Goal: Information Seeking & Learning: Learn about a topic

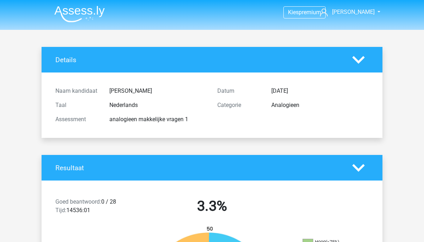
click at [362, 60] on icon at bounding box center [358, 60] width 12 height 12
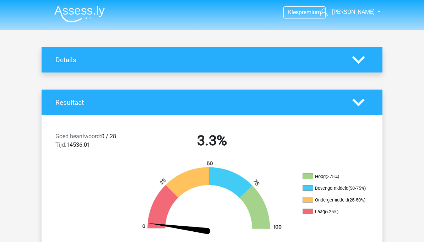
click at [364, 102] on icon at bounding box center [358, 102] width 12 height 12
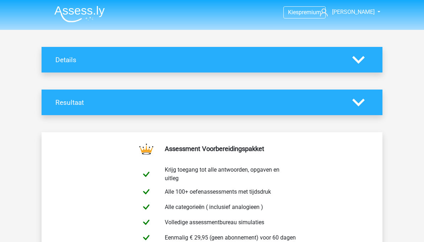
click at [362, 102] on polygon at bounding box center [358, 102] width 12 height 8
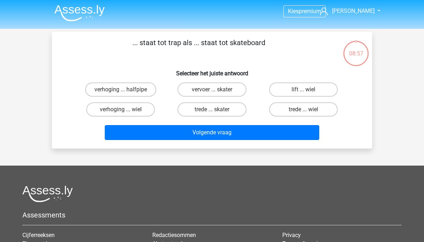
scroll to position [0, 0]
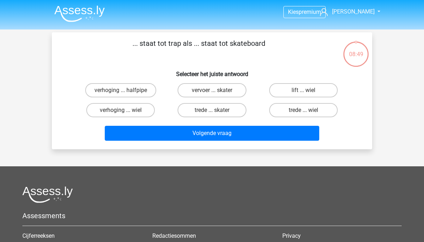
click at [301, 113] on label "trede ... wiel" at bounding box center [303, 110] width 68 height 14
click at [303, 113] on input "trede ... wiel" at bounding box center [305, 112] width 5 height 5
radio input "true"
click at [263, 131] on button "Volgende vraag" at bounding box center [212, 133] width 215 height 15
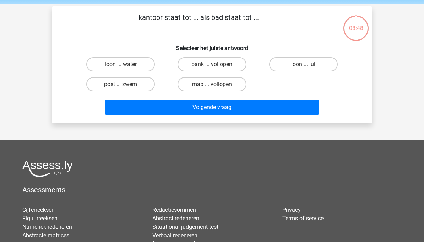
scroll to position [6, 0]
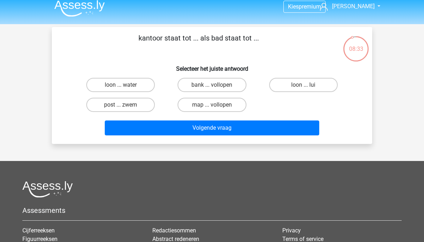
click at [142, 107] on label "post ... zwem" at bounding box center [120, 105] width 68 height 14
click at [125, 107] on input "post ... zwem" at bounding box center [123, 107] width 5 height 5
radio input "true"
click at [171, 128] on button "Volgende vraag" at bounding box center [212, 127] width 215 height 15
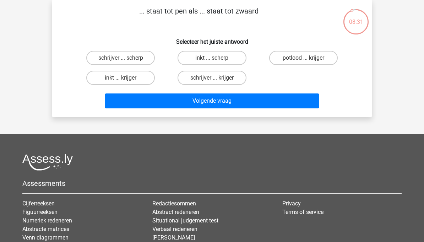
scroll to position [0, 0]
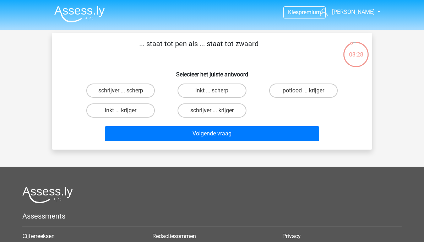
click at [209, 109] on label "schrijver ... krijger" at bounding box center [211, 110] width 68 height 14
click at [212, 110] on input "schrijver ... krijger" at bounding box center [214, 112] width 5 height 5
radio input "true"
click at [192, 131] on button "Volgende vraag" at bounding box center [212, 133] width 215 height 15
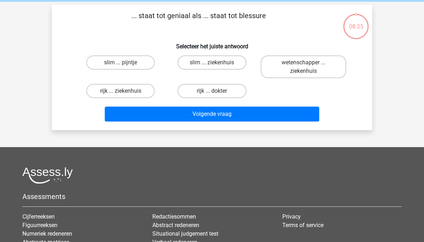
scroll to position [33, 0]
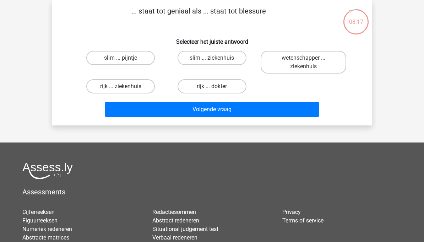
click at [139, 61] on label "slim ... pijntje" at bounding box center [120, 58] width 68 height 14
click at [125, 61] on input "slim ... pijntje" at bounding box center [123, 60] width 5 height 5
radio input "true"
click at [196, 109] on button "Volgende vraag" at bounding box center [212, 109] width 215 height 15
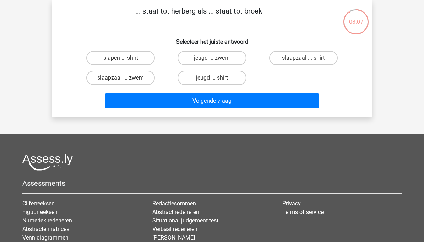
click at [224, 59] on label "jeugd ... zwem" at bounding box center [211, 58] width 68 height 14
click at [216, 59] on input "jeugd ... zwem" at bounding box center [214, 60] width 5 height 5
radio input "true"
click at [198, 103] on button "Volgende vraag" at bounding box center [212, 100] width 215 height 15
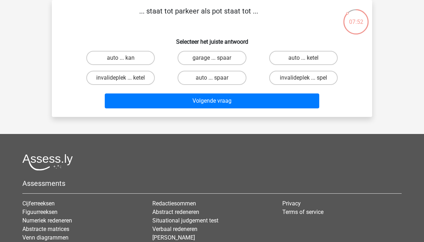
click at [226, 60] on label "garage ... spaar" at bounding box center [211, 58] width 68 height 14
click at [216, 60] on input "garage ... spaar" at bounding box center [214, 60] width 5 height 5
radio input "true"
click at [203, 104] on button "Volgende vraag" at bounding box center [212, 100] width 215 height 15
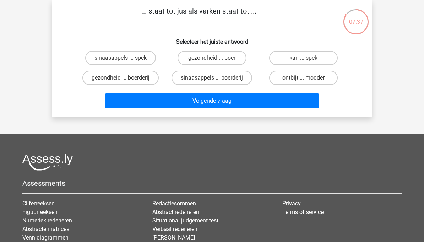
click at [137, 60] on label "sinaasappels ... spek" at bounding box center [120, 58] width 71 height 14
click at [125, 60] on input "sinaasappels ... spek" at bounding box center [123, 60] width 5 height 5
radio input "true"
click at [189, 102] on button "Volgende vraag" at bounding box center [212, 100] width 215 height 15
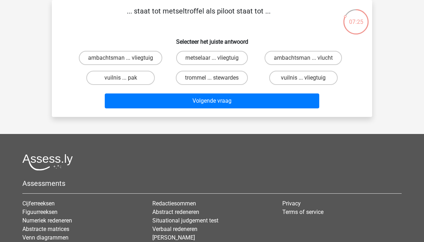
click at [220, 62] on label "metselaar ... vliegtuig" at bounding box center [212, 58] width 72 height 14
click at [216, 62] on input "metselaar ... vliegtuig" at bounding box center [214, 60] width 5 height 5
radio input "true"
click at [203, 101] on button "Volgende vraag" at bounding box center [212, 100] width 215 height 15
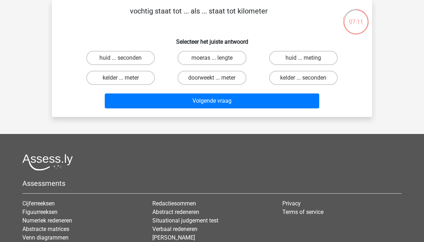
click at [215, 78] on input "doorweekt ... meter" at bounding box center [214, 80] width 5 height 5
radio input "true"
click at [204, 99] on button "Volgende vraag" at bounding box center [212, 100] width 215 height 15
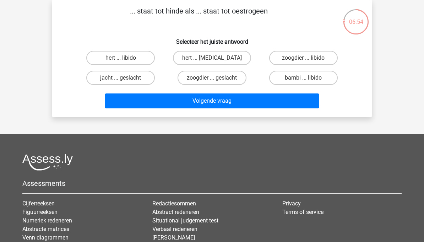
click at [228, 61] on label "hert ... testosteron" at bounding box center [212, 58] width 78 height 14
click at [216, 61] on input "hert ... testosteron" at bounding box center [214, 60] width 5 height 5
radio input "true"
click at [206, 98] on button "Volgende vraag" at bounding box center [212, 100] width 215 height 15
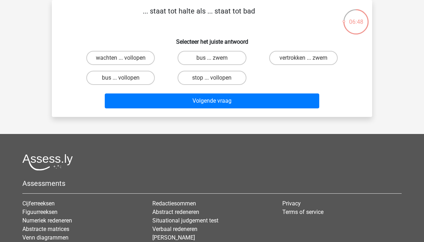
click at [229, 59] on label "bus ... zwem" at bounding box center [211, 58] width 68 height 14
click at [216, 59] on input "bus ... zwem" at bounding box center [214, 60] width 5 height 5
radio input "true"
click at [206, 101] on button "Volgende vraag" at bounding box center [212, 100] width 215 height 15
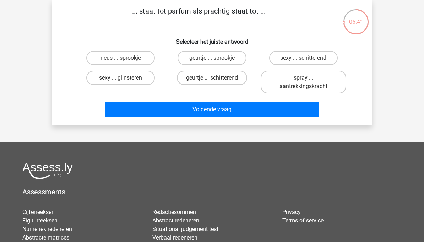
click at [222, 78] on label "geurtje ... schitterend" at bounding box center [212, 78] width 70 height 14
click at [216, 78] on input "geurtje ... schitterend" at bounding box center [214, 80] width 5 height 5
radio input "true"
click at [202, 112] on button "Volgende vraag" at bounding box center [212, 109] width 215 height 15
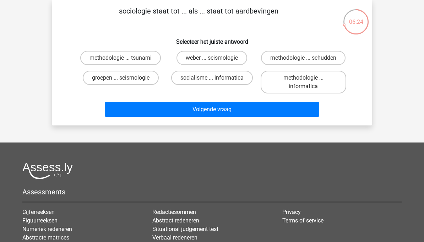
click at [149, 79] on label "groepen ... seismologie" at bounding box center [121, 78] width 76 height 14
click at [125, 79] on input "groepen ... seismologie" at bounding box center [123, 80] width 5 height 5
radio input "true"
click at [185, 104] on button "Volgende vraag" at bounding box center [212, 109] width 215 height 15
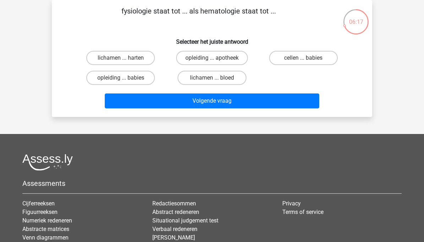
click at [210, 76] on label "lichamen ... bloed" at bounding box center [211, 78] width 68 height 14
click at [212, 78] on input "lichamen ... bloed" at bounding box center [214, 80] width 5 height 5
radio input "true"
click at [198, 101] on button "Volgende vraag" at bounding box center [212, 100] width 215 height 15
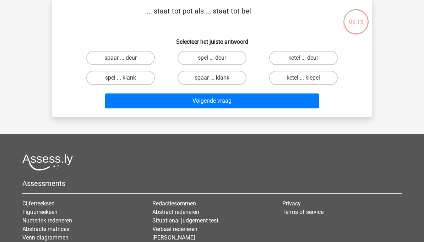
click at [144, 61] on label "spaar ... deur" at bounding box center [120, 58] width 68 height 14
click at [125, 61] on input "spaar ... deur" at bounding box center [123, 60] width 5 height 5
radio input "true"
click at [208, 101] on button "Volgende vraag" at bounding box center [212, 100] width 215 height 15
click at [143, 60] on label "boeket ... bos" at bounding box center [120, 58] width 68 height 14
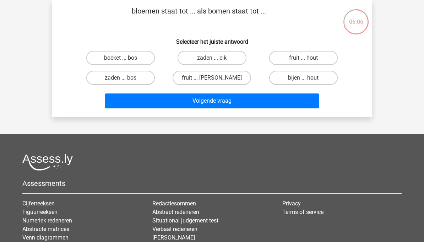
click at [125, 60] on input "boeket ... bos" at bounding box center [123, 60] width 5 height 5
radio input "true"
click at [197, 100] on button "Volgende vraag" at bounding box center [212, 100] width 215 height 15
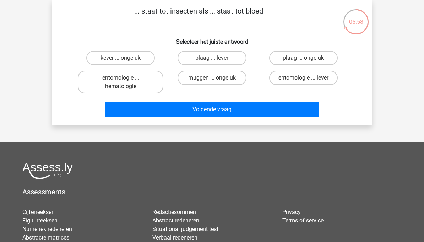
click at [146, 86] on label "entomologie ... hematologie" at bounding box center [121, 82] width 86 height 23
click at [125, 82] on input "entomologie ... hematologie" at bounding box center [123, 80] width 5 height 5
radio input "true"
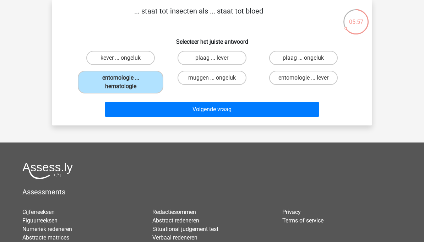
click at [187, 109] on button "Volgende vraag" at bounding box center [212, 109] width 215 height 15
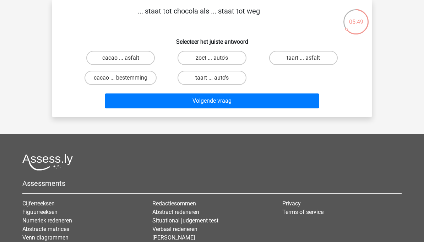
click at [138, 59] on label "cacao ... asfalt" at bounding box center [120, 58] width 68 height 14
click at [125, 59] on input "cacao ... asfalt" at bounding box center [123, 60] width 5 height 5
radio input "true"
click at [195, 101] on button "Volgende vraag" at bounding box center [212, 100] width 215 height 15
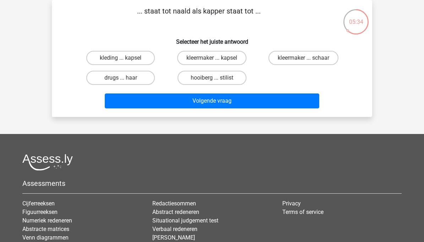
click at [290, 57] on label "kleermaker ... schaar" at bounding box center [303, 58] width 70 height 14
click at [303, 58] on input "kleermaker ... schaar" at bounding box center [305, 60] width 5 height 5
radio input "true"
click at [249, 99] on button "Volgende vraag" at bounding box center [212, 100] width 215 height 15
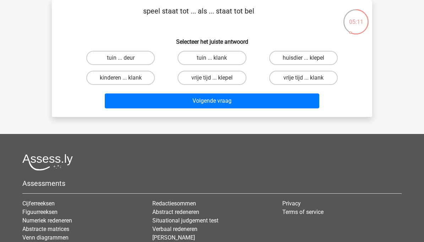
click at [148, 58] on label "tuin ... deur" at bounding box center [120, 58] width 68 height 14
click at [125, 58] on input "tuin ... deur" at bounding box center [123, 60] width 5 height 5
radio input "true"
click at [188, 104] on button "Volgende vraag" at bounding box center [212, 100] width 215 height 15
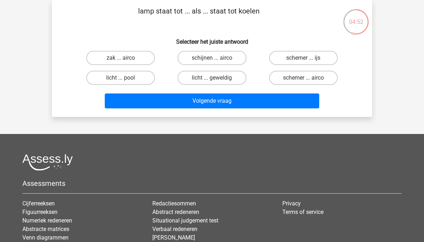
click at [232, 59] on label "schijnen ... airco" at bounding box center [211, 58] width 68 height 14
click at [216, 59] on input "schijnen ... airco" at bounding box center [214, 60] width 5 height 5
radio input "true"
click at [226, 95] on button "Volgende vraag" at bounding box center [212, 100] width 215 height 15
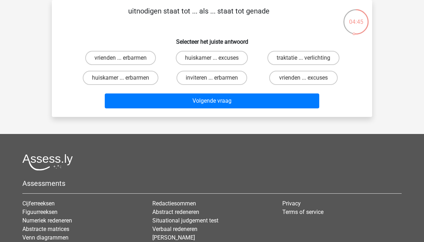
click at [228, 78] on label "inviteren ... erbarmen" at bounding box center [211, 78] width 71 height 14
click at [216, 78] on input "inviteren ... erbarmen" at bounding box center [214, 80] width 5 height 5
radio input "true"
click at [220, 101] on button "Volgende vraag" at bounding box center [212, 100] width 215 height 15
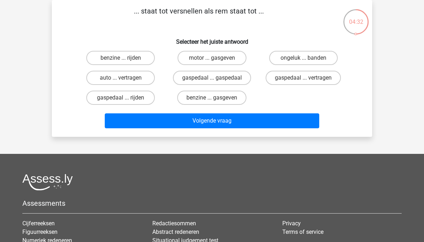
click at [288, 82] on label "gaspedaal ... vertragen" at bounding box center [302, 78] width 75 height 14
click at [303, 82] on input "gaspedaal ... vertragen" at bounding box center [305, 80] width 5 height 5
radio input "true"
click at [252, 118] on button "Volgende vraag" at bounding box center [212, 120] width 215 height 15
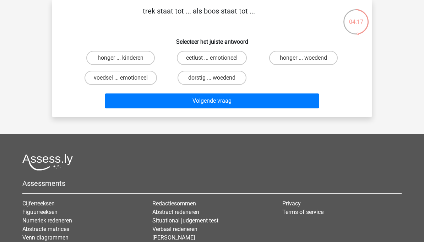
click at [293, 58] on label "honger ... woedend" at bounding box center [303, 58] width 68 height 14
click at [303, 58] on input "honger ... woedend" at bounding box center [305, 60] width 5 height 5
radio input "true"
click at [257, 99] on button "Volgende vraag" at bounding box center [212, 100] width 215 height 15
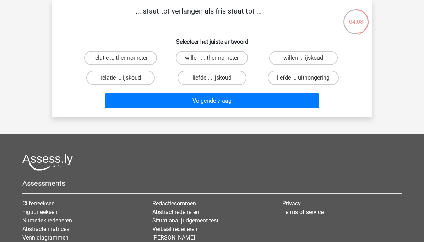
click at [290, 60] on label "willen ... ijskoud" at bounding box center [303, 58] width 68 height 14
click at [303, 60] on input "willen ... ijskoud" at bounding box center [305, 60] width 5 height 5
radio input "true"
click at [245, 100] on button "Volgende vraag" at bounding box center [212, 100] width 215 height 15
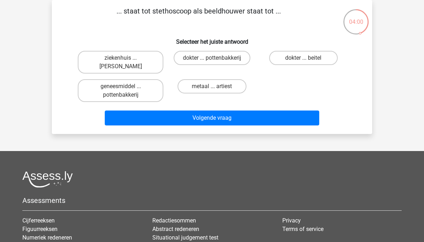
click at [292, 55] on label "dokter ... beitel" at bounding box center [303, 58] width 68 height 14
click at [303, 58] on input "dokter ... beitel" at bounding box center [305, 60] width 5 height 5
radio input "true"
click at [246, 115] on button "Volgende vraag" at bounding box center [212, 117] width 215 height 15
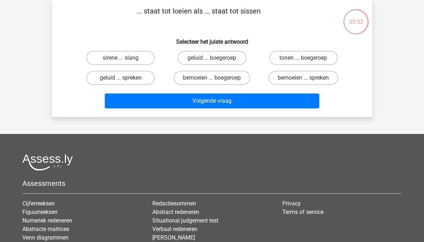
click at [142, 55] on label "sirene ... slang" at bounding box center [120, 58] width 68 height 14
click at [125, 58] on input "sirene ... slang" at bounding box center [123, 60] width 5 height 5
radio input "true"
click at [197, 103] on button "Volgende vraag" at bounding box center [212, 100] width 215 height 15
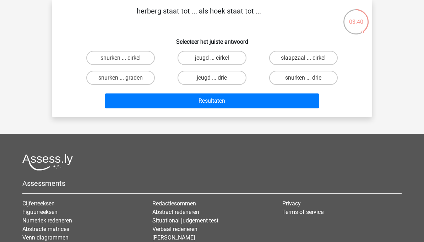
click at [227, 80] on label "jeugd ... drie" at bounding box center [211, 78] width 68 height 14
click at [216, 80] on input "jeugd ... drie" at bounding box center [214, 80] width 5 height 5
radio input "true"
click at [218, 98] on button "Resultaten" at bounding box center [212, 100] width 215 height 15
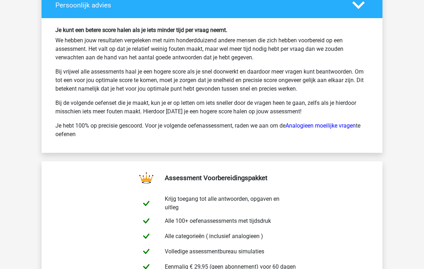
scroll to position [1662, 0]
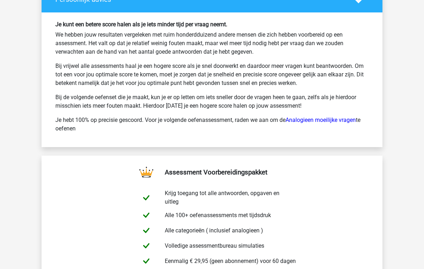
click at [353, 113] on div "Je kunt een betere score halen als je iets minder tijd per vraag neemt. We hebb…" at bounding box center [212, 79] width 324 height 117
click at [344, 119] on link "Analogieen moeilijke vragen" at bounding box center [320, 119] width 70 height 7
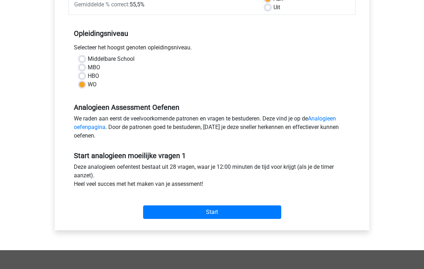
scroll to position [132, 0]
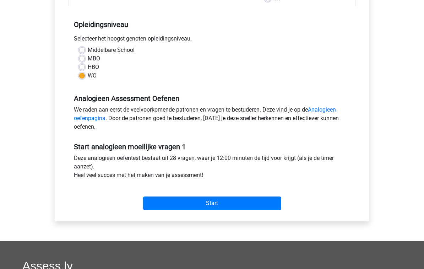
click at [251, 200] on input "Start" at bounding box center [212, 202] width 138 height 13
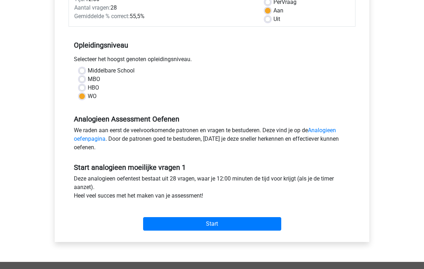
scroll to position [112, 0]
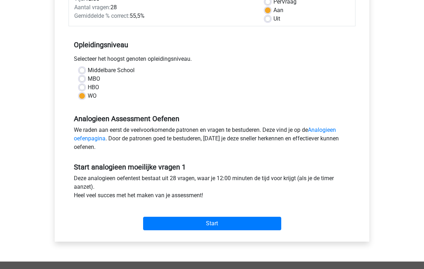
click at [224, 221] on input "Start" at bounding box center [212, 222] width 138 height 13
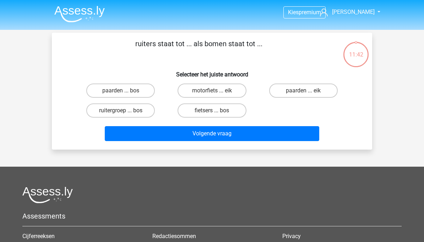
click at [140, 110] on label "ruitergroep ... bos" at bounding box center [120, 110] width 68 height 14
click at [125, 110] on input "ruitergroep ... bos" at bounding box center [123, 112] width 5 height 5
radio input "true"
click at [179, 131] on button "Volgende vraag" at bounding box center [212, 133] width 215 height 15
click at [320, 88] on label "appel ... pijn" at bounding box center [303, 90] width 68 height 14
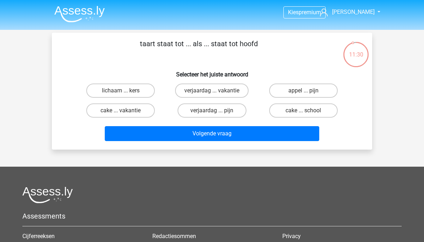
click at [308, 90] on input "appel ... pijn" at bounding box center [305, 92] width 5 height 5
radio input "true"
click at [265, 132] on button "Volgende vraag" at bounding box center [212, 133] width 215 height 15
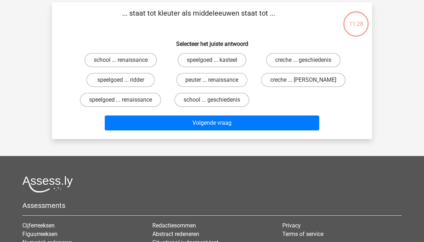
scroll to position [33, 0]
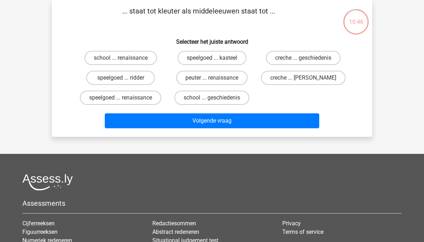
click at [235, 77] on label "peuter ... renaissance" at bounding box center [211, 78] width 71 height 14
click at [216, 78] on input "peuter ... renaissance" at bounding box center [214, 80] width 5 height 5
radio input "true"
click at [231, 123] on button "Volgende vraag" at bounding box center [212, 120] width 215 height 15
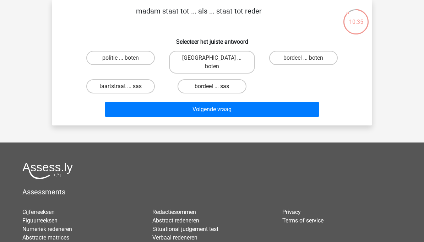
click at [305, 61] on input "bordeel ... boten" at bounding box center [305, 60] width 5 height 5
radio input "true"
click at [137, 79] on label "taartstraat ... sas" at bounding box center [120, 86] width 68 height 14
click at [125, 86] on input "taartstraat ... sas" at bounding box center [123, 88] width 5 height 5
radio input "true"
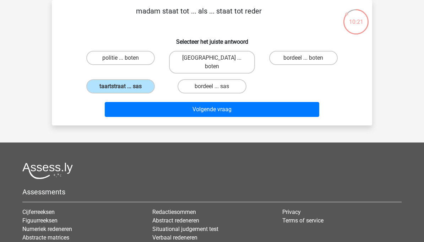
click at [185, 102] on button "Volgende vraag" at bounding box center [212, 109] width 215 height 15
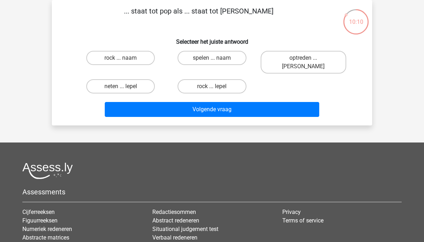
click at [143, 81] on label "neten ... lepel" at bounding box center [120, 86] width 68 height 14
click at [125, 86] on input "neten ... lepel" at bounding box center [123, 88] width 5 height 5
radio input "true"
click at [175, 102] on button "Volgende vraag" at bounding box center [212, 109] width 215 height 15
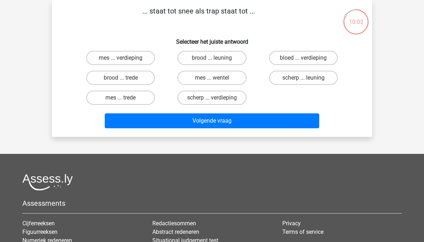
click at [146, 76] on label "brood ... trede" at bounding box center [120, 78] width 68 height 14
click at [125, 78] on input "brood ... trede" at bounding box center [123, 80] width 5 height 5
radio input "true"
click at [187, 124] on button "Volgende vraag" at bounding box center [212, 120] width 215 height 15
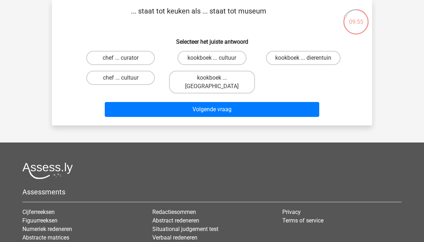
click at [145, 55] on label "chef ... curator" at bounding box center [120, 58] width 68 height 14
click at [125, 58] on input "chef ... curator" at bounding box center [123, 60] width 5 height 5
radio input "true"
click at [179, 102] on button "Volgende vraag" at bounding box center [212, 109] width 215 height 15
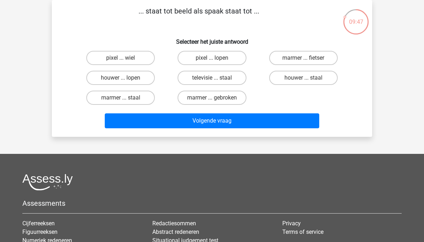
click at [142, 57] on label "pixel ... wiel" at bounding box center [120, 58] width 68 height 14
click at [125, 58] on input "pixel ... wiel" at bounding box center [123, 60] width 5 height 5
radio input "true"
click at [219, 123] on button "Volgende vraag" at bounding box center [212, 120] width 215 height 15
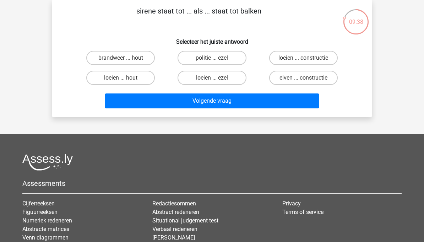
click at [223, 81] on label "loeien ... ezel" at bounding box center [211, 78] width 68 height 14
click at [216, 81] on input "loeien ... ezel" at bounding box center [214, 80] width 5 height 5
radio input "true"
click at [219, 97] on button "Volgende vraag" at bounding box center [212, 100] width 215 height 15
click at [138, 78] on label "vee ... oven" at bounding box center [120, 78] width 68 height 14
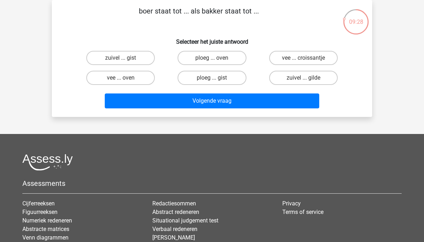
click at [125, 78] on input "vee ... oven" at bounding box center [123, 80] width 5 height 5
radio input "true"
click at [196, 99] on button "Volgende vraag" at bounding box center [212, 100] width 215 height 15
click at [138, 56] on label "pixel ... palm" at bounding box center [120, 58] width 68 height 14
click at [125, 58] on input "pixel ... palm" at bounding box center [123, 60] width 5 height 5
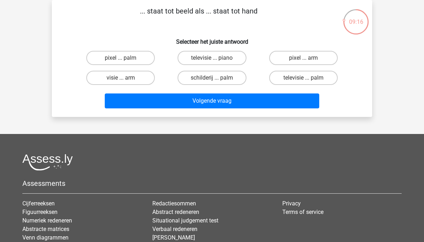
radio input "true"
click at [208, 103] on button "Volgende vraag" at bounding box center [212, 100] width 215 height 15
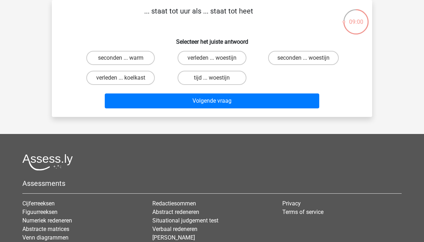
click at [146, 56] on label "seconden ... warm" at bounding box center [120, 58] width 68 height 14
click at [125, 58] on input "seconden ... warm" at bounding box center [123, 60] width 5 height 5
radio input "true"
click at [190, 100] on button "Volgende vraag" at bounding box center [212, 100] width 215 height 15
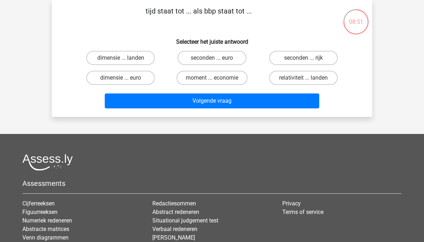
click at [226, 59] on label "seconden ... euro" at bounding box center [211, 58] width 68 height 14
click at [216, 59] on input "seconden ... euro" at bounding box center [214, 60] width 5 height 5
radio input "true"
click at [212, 98] on button "Volgende vraag" at bounding box center [212, 100] width 215 height 15
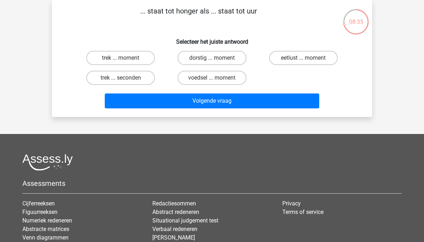
click at [138, 79] on label "trek ... seconden" at bounding box center [120, 78] width 68 height 14
click at [125, 79] on input "trek ... seconden" at bounding box center [123, 80] width 5 height 5
radio input "true"
click at [186, 99] on button "Volgende vraag" at bounding box center [212, 100] width 215 height 15
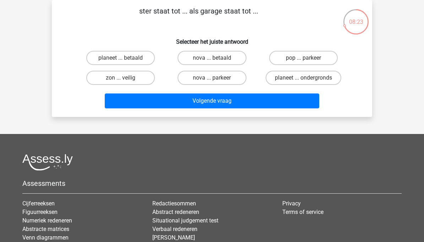
click at [298, 56] on label "pop ... parkeer" at bounding box center [303, 58] width 68 height 14
click at [303, 58] on input "pop ... parkeer" at bounding box center [305, 60] width 5 height 5
radio input "true"
click at [243, 100] on button "Volgende vraag" at bounding box center [212, 100] width 215 height 15
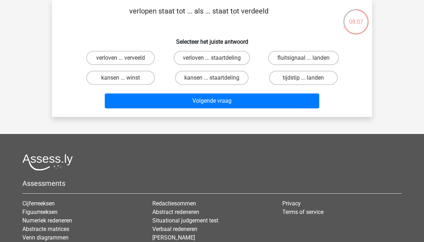
click at [142, 55] on label "verloven ... verveeld" at bounding box center [120, 58] width 68 height 14
click at [125, 58] on input "verloven ... verveeld" at bounding box center [123, 60] width 5 height 5
radio input "true"
click at [185, 104] on button "Volgende vraag" at bounding box center [212, 100] width 215 height 15
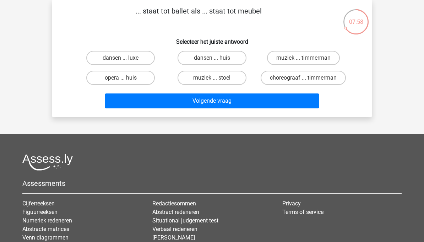
click at [282, 84] on label "choreograaf ... timmerman" at bounding box center [302, 78] width 85 height 14
click at [303, 82] on input "choreograaf ... timmerman" at bounding box center [305, 80] width 5 height 5
radio input "true"
click at [255, 106] on button "Volgende vraag" at bounding box center [212, 100] width 215 height 15
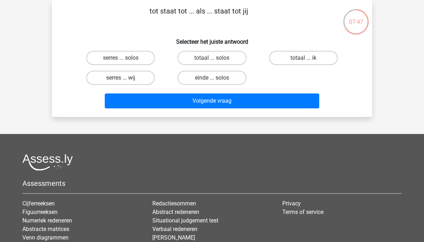
click at [141, 57] on label "serres ... solos" at bounding box center [120, 58] width 68 height 14
click at [125, 58] on input "serres ... solos" at bounding box center [123, 60] width 5 height 5
radio input "true"
click at [192, 99] on button "Volgende vraag" at bounding box center [212, 100] width 215 height 15
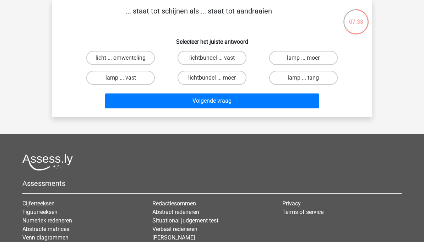
click at [294, 56] on label "lamp ... moer" at bounding box center [303, 58] width 68 height 14
click at [303, 58] on input "lamp ... moer" at bounding box center [305, 60] width 5 height 5
radio input "true"
click at [243, 100] on button "Volgende vraag" at bounding box center [212, 100] width 215 height 15
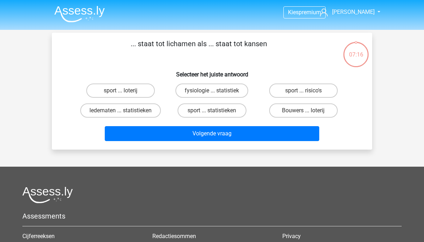
click at [234, 86] on label "fysiologie ... statistiek" at bounding box center [211, 90] width 73 height 14
click at [216, 90] on input "fysiologie ... statistiek" at bounding box center [214, 92] width 5 height 5
radio input "true"
click at [224, 136] on button "Volgende vraag" at bounding box center [212, 133] width 215 height 15
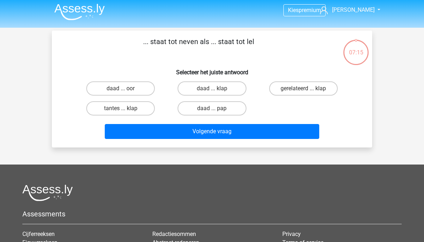
scroll to position [2, 0]
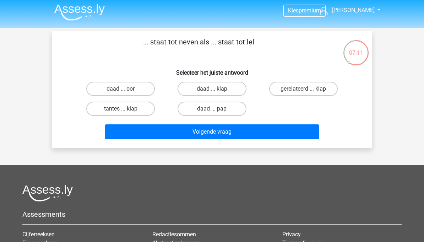
click at [229, 106] on label "daad ... pap" at bounding box center [211, 108] width 68 height 14
click at [216, 109] on input "daad ... pap" at bounding box center [214, 111] width 5 height 5
radio input "true"
click at [229, 133] on button "Volgende vraag" at bounding box center [212, 131] width 215 height 15
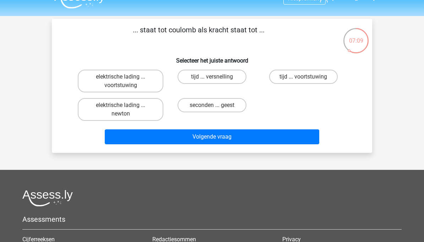
scroll to position [5, 0]
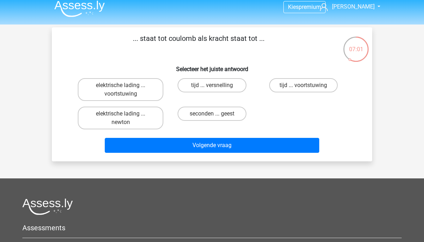
click at [147, 116] on label "elektrische lading ... newton" at bounding box center [121, 117] width 86 height 23
click at [125, 116] on input "elektrische lading ... newton" at bounding box center [123, 116] width 5 height 5
radio input "true"
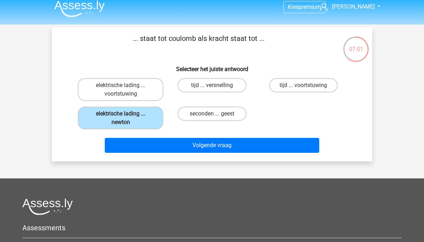
click at [192, 139] on button "Volgende vraag" at bounding box center [212, 145] width 215 height 15
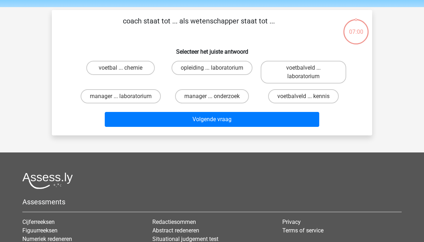
scroll to position [0, 0]
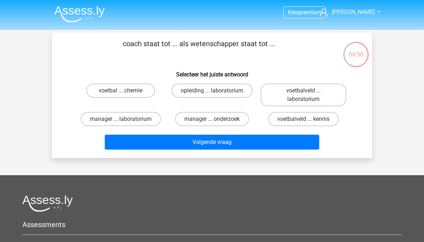
click at [297, 99] on label "voetbalveld ... laboratorium" at bounding box center [303, 94] width 86 height 23
click at [303, 95] on input "voetbalveld ... laboratorium" at bounding box center [305, 92] width 5 height 5
radio input "true"
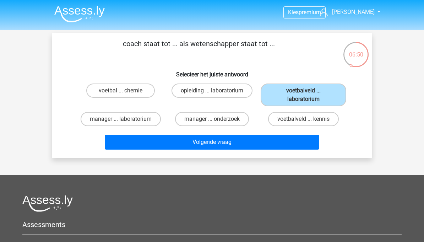
click at [249, 144] on button "Volgende vraag" at bounding box center [212, 141] width 215 height 15
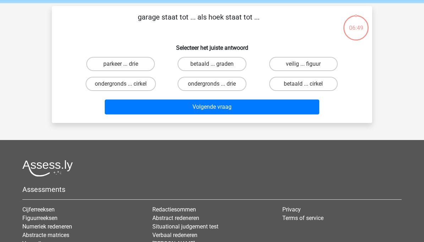
scroll to position [11, 0]
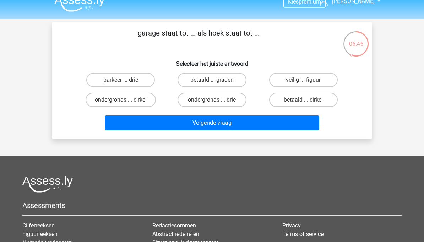
click at [139, 78] on label "parkeer ... drie" at bounding box center [120, 80] width 68 height 14
click at [125, 80] on input "parkeer ... drie" at bounding box center [123, 82] width 5 height 5
radio input "true"
click at [191, 125] on button "Volgende vraag" at bounding box center [212, 122] width 215 height 15
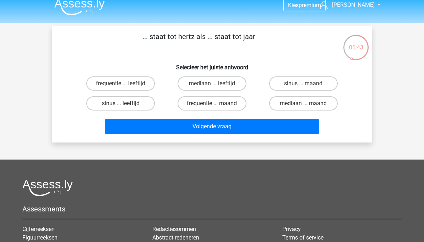
scroll to position [7, 0]
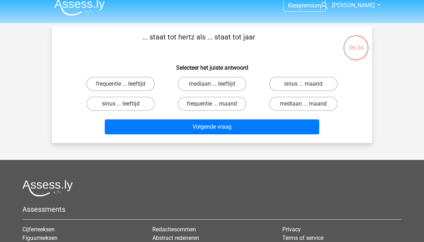
click at [140, 85] on label "frequentie ... leeftijd" at bounding box center [120, 84] width 68 height 14
click at [125, 85] on input "frequentie ... leeftijd" at bounding box center [123, 86] width 5 height 5
radio input "true"
click at [174, 121] on button "Volgende vraag" at bounding box center [212, 126] width 215 height 15
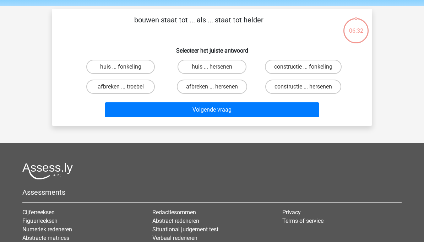
scroll to position [0, 0]
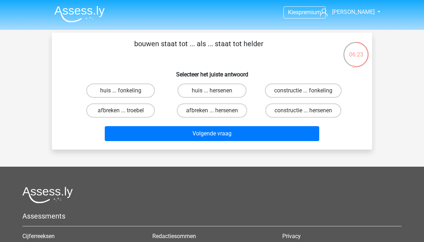
click at [139, 109] on label "afbreken ... troebel" at bounding box center [120, 110] width 68 height 14
click at [125, 110] on input "afbreken ... troebel" at bounding box center [123, 112] width 5 height 5
radio input "true"
click at [203, 138] on button "Volgende vraag" at bounding box center [212, 133] width 215 height 15
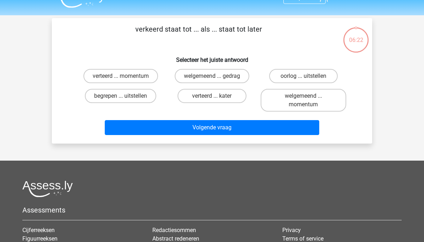
scroll to position [3, 0]
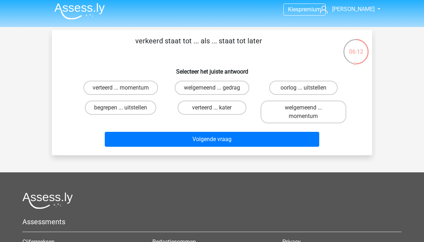
click at [227, 107] on label "verteerd ... kater" at bounding box center [211, 107] width 68 height 14
click at [216, 108] on input "verteerd ... kater" at bounding box center [214, 110] width 5 height 5
radio input "true"
click at [220, 142] on button "Volgende vraag" at bounding box center [212, 139] width 215 height 15
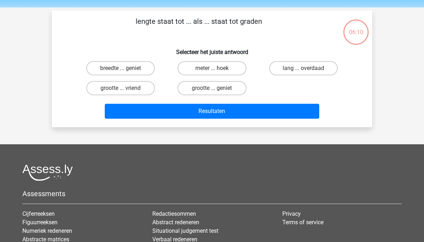
scroll to position [0, 0]
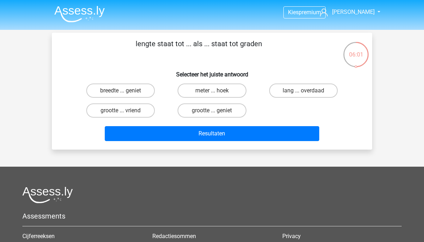
click at [227, 94] on label "meter ... hoek" at bounding box center [211, 90] width 68 height 14
click at [216, 94] on input "meter ... hoek" at bounding box center [214, 92] width 5 height 5
radio input "true"
click at [224, 132] on button "Resultaten" at bounding box center [212, 133] width 215 height 15
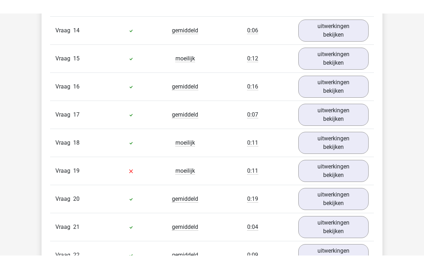
scroll to position [973, 0]
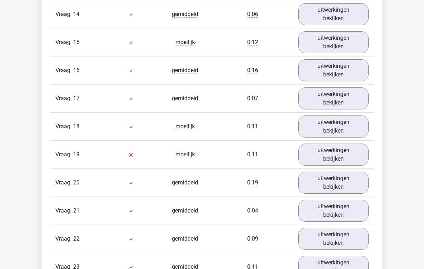
click at [347, 154] on link "uitwerkingen bekijken" at bounding box center [333, 154] width 70 height 22
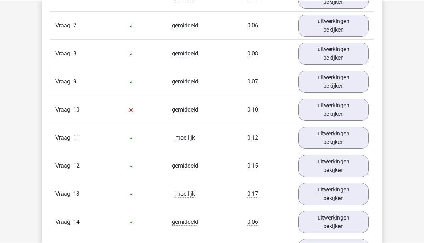
scroll to position [765, 0]
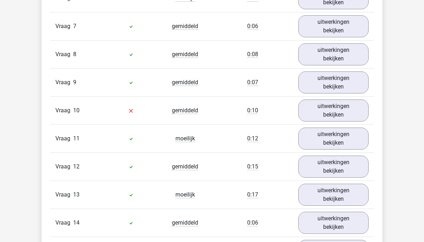
click at [350, 110] on link "uitwerkingen bekijken" at bounding box center [333, 110] width 70 height 22
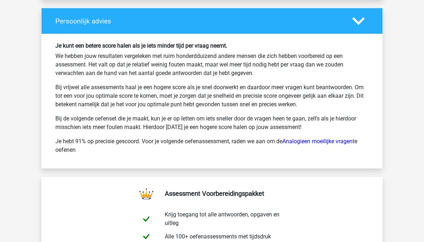
scroll to position [2358, 0]
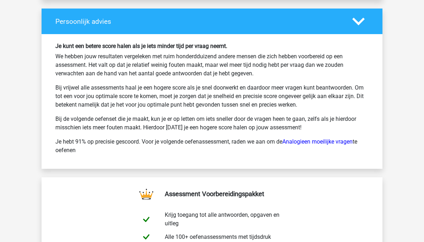
click at [334, 138] on link "Analogieen moeilijke vragen" at bounding box center [317, 141] width 70 height 7
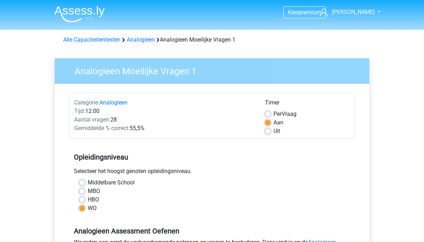
click at [96, 41] on link "Alle Capaciteitentesten" at bounding box center [91, 39] width 57 height 7
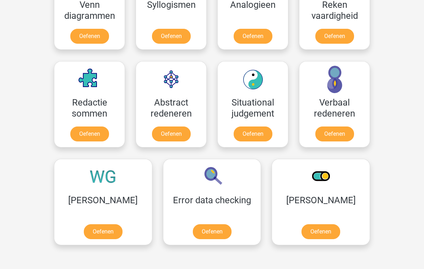
scroll to position [470, 0]
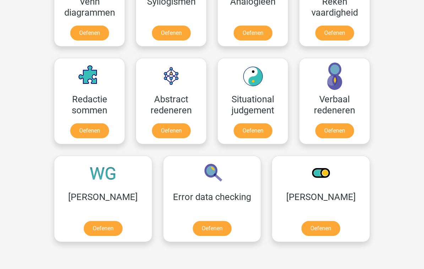
click at [92, 224] on link "Oefenen" at bounding box center [103, 228] width 39 height 15
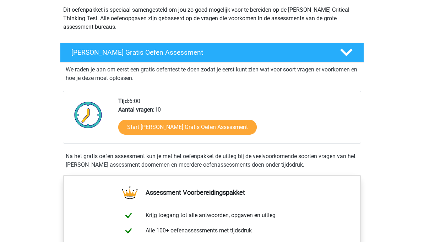
scroll to position [83, 0]
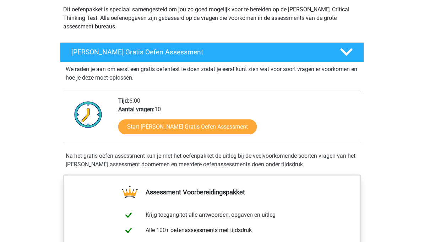
click at [226, 127] on link "Start [PERSON_NAME] Gratis Oefen Assessment" at bounding box center [187, 126] width 138 height 15
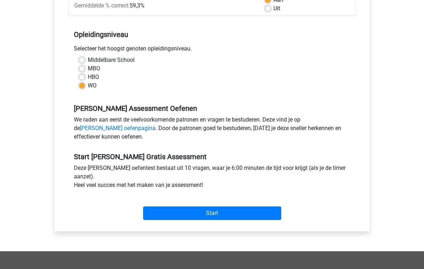
scroll to position [123, 0]
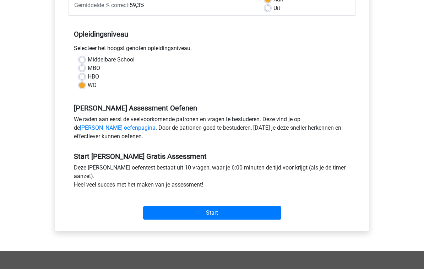
click at [231, 213] on input "Start" at bounding box center [212, 212] width 138 height 13
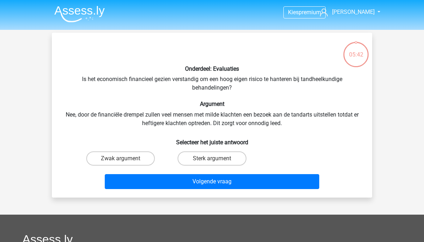
click at [214, 158] on label "Sterk argument" at bounding box center [211, 158] width 68 height 14
click at [214, 158] on input "Sterk argument" at bounding box center [214, 160] width 5 height 5
radio input "true"
click at [220, 181] on button "Volgende vraag" at bounding box center [212, 181] width 215 height 15
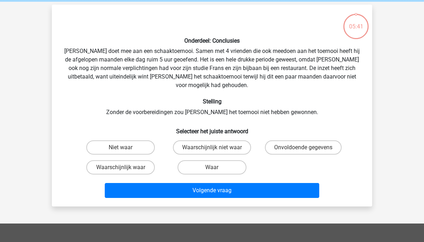
scroll to position [33, 0]
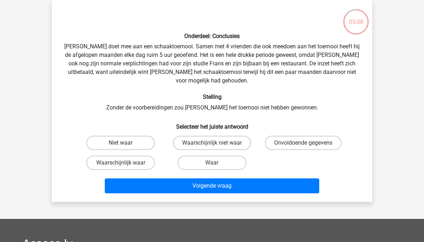
click at [142, 155] on label "Waarschijnlijk waar" at bounding box center [120, 162] width 68 height 14
click at [125, 163] on input "Waarschijnlijk waar" at bounding box center [123, 165] width 5 height 5
radio input "true"
click at [187, 178] on button "Volgende vraag" at bounding box center [212, 185] width 215 height 15
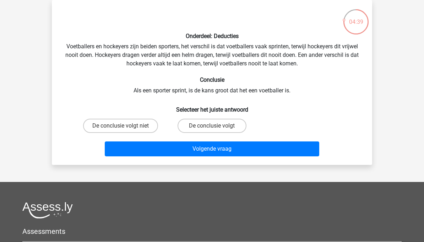
click at [139, 122] on label "De conclusie volgt niet" at bounding box center [120, 126] width 75 height 14
click at [125, 126] on input "De conclusie volgt niet" at bounding box center [123, 128] width 5 height 5
radio input "true"
click at [183, 149] on button "Volgende vraag" at bounding box center [212, 148] width 215 height 15
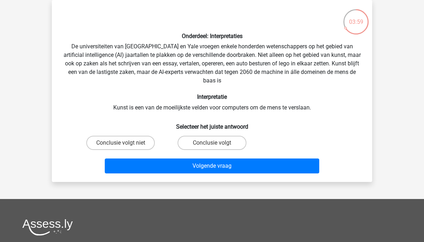
click at [210, 142] on label "Conclusie volgt" at bounding box center [211, 143] width 68 height 14
click at [212, 143] on input "Conclusie volgt" at bounding box center [214, 145] width 5 height 5
radio input "true"
click at [209, 166] on button "Volgende vraag" at bounding box center [212, 165] width 215 height 15
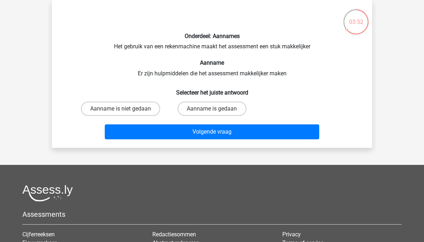
click at [212, 109] on input "Aanname is gedaan" at bounding box center [214, 111] width 5 height 5
radio input "true"
click at [198, 131] on button "Volgende vraag" at bounding box center [212, 131] width 215 height 15
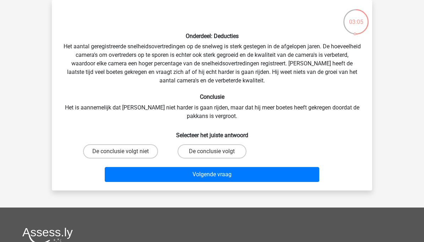
click at [216, 151] on input "De conclusie volgt" at bounding box center [214, 153] width 5 height 5
radio input "true"
click at [143, 155] on label "De conclusie volgt niet" at bounding box center [120, 151] width 75 height 14
click at [125, 155] on input "De conclusie volgt niet" at bounding box center [123, 153] width 5 height 5
radio input "true"
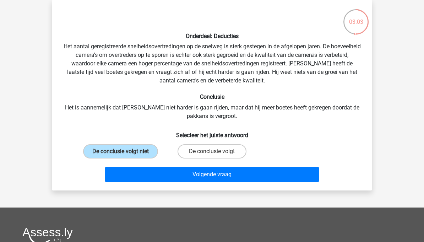
click at [187, 174] on button "Volgende vraag" at bounding box center [212, 174] width 215 height 15
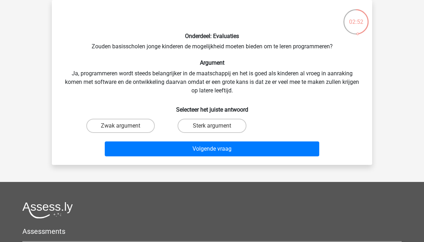
click at [195, 129] on label "Sterk argument" at bounding box center [211, 126] width 68 height 14
click at [212, 129] on input "Sterk argument" at bounding box center [214, 128] width 5 height 5
radio input "true"
click at [188, 145] on button "Volgende vraag" at bounding box center [212, 148] width 215 height 15
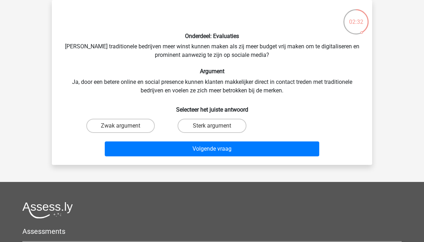
click at [136, 127] on label "Zwak argument" at bounding box center [120, 126] width 68 height 14
click at [125, 127] on input "Zwak argument" at bounding box center [123, 128] width 5 height 5
radio input "true"
click at [159, 148] on button "Volgende vraag" at bounding box center [212, 148] width 215 height 15
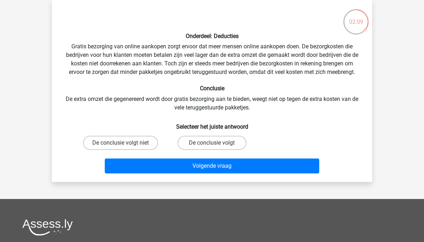
click at [137, 141] on label "De conclusie volgt niet" at bounding box center [120, 143] width 75 height 14
click at [125, 143] on input "De conclusie volgt niet" at bounding box center [123, 145] width 5 height 5
radio input "true"
click at [158, 169] on button "Volgende vraag" at bounding box center [212, 165] width 215 height 15
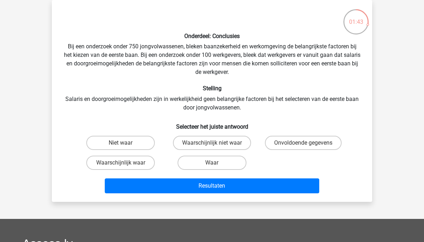
click at [274, 140] on label "Onvoldoende gegevens" at bounding box center [303, 143] width 77 height 14
click at [303, 143] on input "Onvoldoende gegevens" at bounding box center [305, 145] width 5 height 5
radio input "true"
click at [238, 184] on button "Resultaten" at bounding box center [212, 185] width 215 height 15
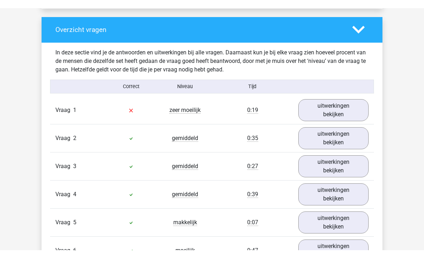
scroll to position [521, 0]
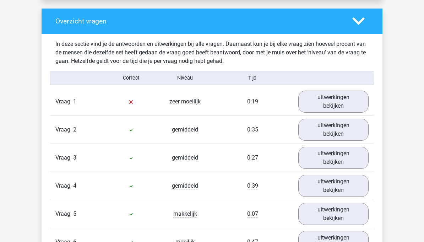
click at [354, 101] on link "uitwerkingen bekijken" at bounding box center [333, 101] width 70 height 22
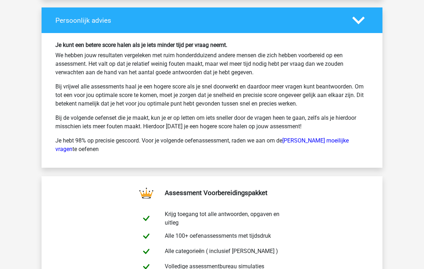
scroll to position [1326, 0]
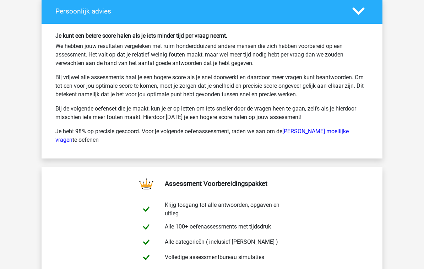
click at [340, 142] on link "Watson Glaser moeilijke vragen" at bounding box center [201, 135] width 293 height 15
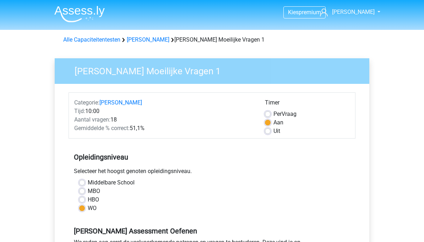
click at [276, 131] on label "Uit" at bounding box center [276, 131] width 7 height 9
click at [270, 131] on input "Uit" at bounding box center [268, 130] width 6 height 7
radio input "true"
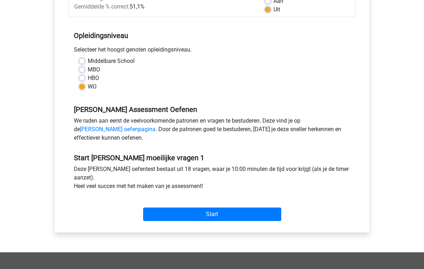
scroll to position [123, 0]
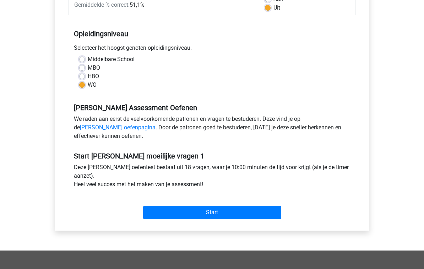
click at [236, 210] on input "Start" at bounding box center [212, 211] width 138 height 13
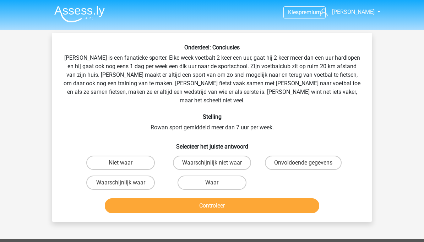
click at [228, 175] on label "Waar" at bounding box center [211, 182] width 68 height 14
click at [216, 182] on input "Waar" at bounding box center [214, 184] width 5 height 5
radio input "true"
click at [232, 198] on button "Controleer" at bounding box center [212, 205] width 215 height 15
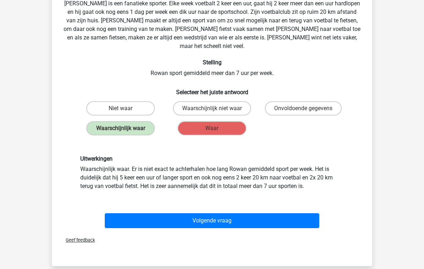
scroll to position [56, 0]
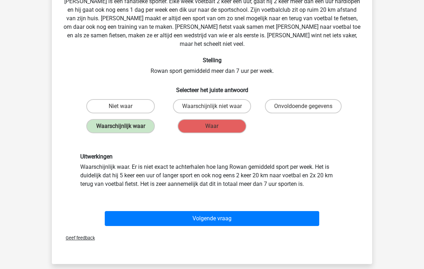
click at [244, 211] on button "Volgende vraag" at bounding box center [212, 218] width 215 height 15
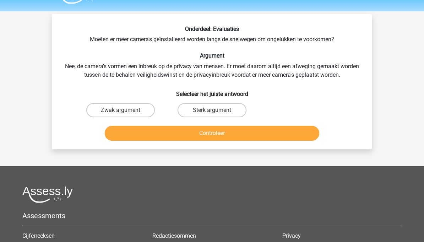
scroll to position [0, 0]
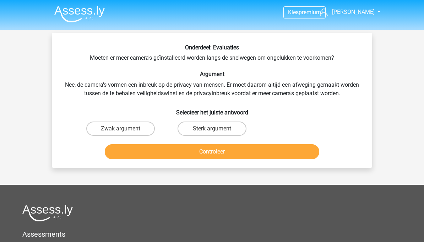
click at [138, 127] on label "Zwak argument" at bounding box center [120, 128] width 68 height 14
click at [125, 128] on input "Zwak argument" at bounding box center [123, 130] width 5 height 5
radio input "true"
click at [178, 152] on button "Controleer" at bounding box center [212, 151] width 215 height 15
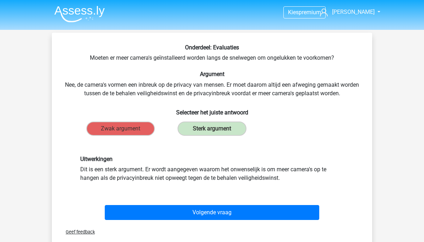
click at [299, 206] on button "Volgende vraag" at bounding box center [212, 212] width 215 height 15
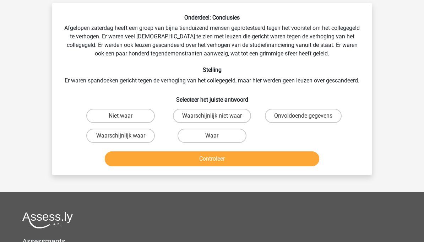
scroll to position [33, 0]
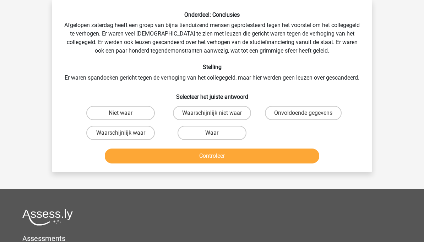
click at [314, 120] on label "Onvoldoende gegevens" at bounding box center [303, 113] width 77 height 14
click at [308, 117] on input "Onvoldoende gegevens" at bounding box center [305, 115] width 5 height 5
radio input "true"
click at [275, 163] on button "Controleer" at bounding box center [212, 155] width 215 height 15
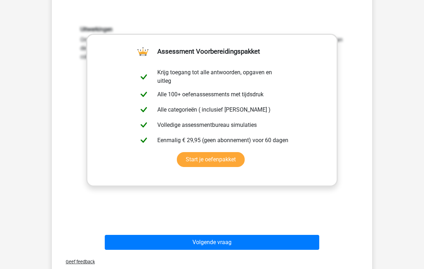
scroll to position [175, 0]
